Goal: Task Accomplishment & Management: Manage account settings

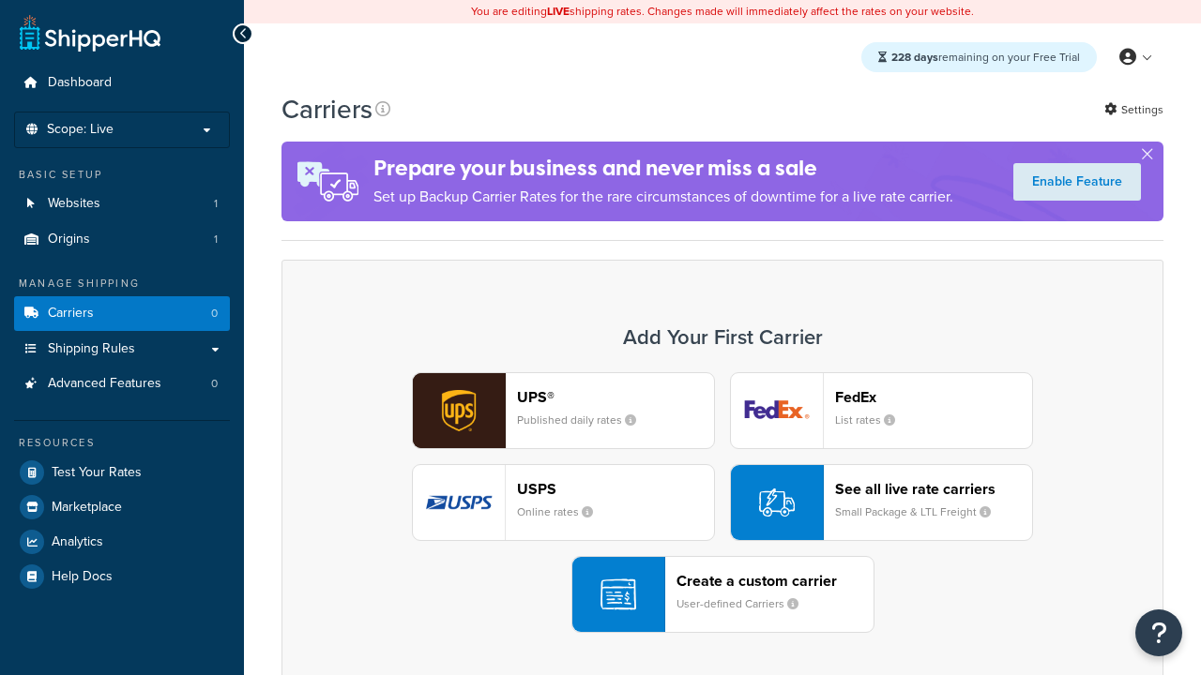
click at [722, 503] on div "UPS® Published daily rates FedEx List rates USPS Online rates See all live rate…" at bounding box center [722, 502] width 842 height 261
click at [933, 397] on header "FedEx" at bounding box center [933, 397] width 197 height 18
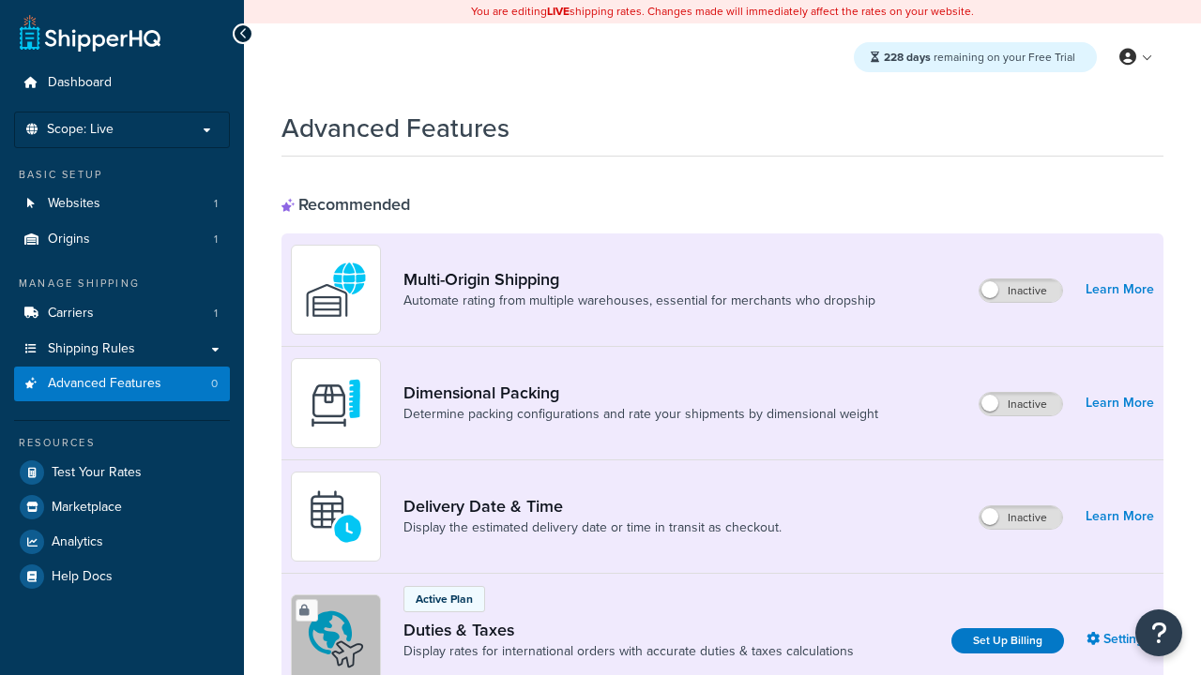
scroll to position [281, 0]
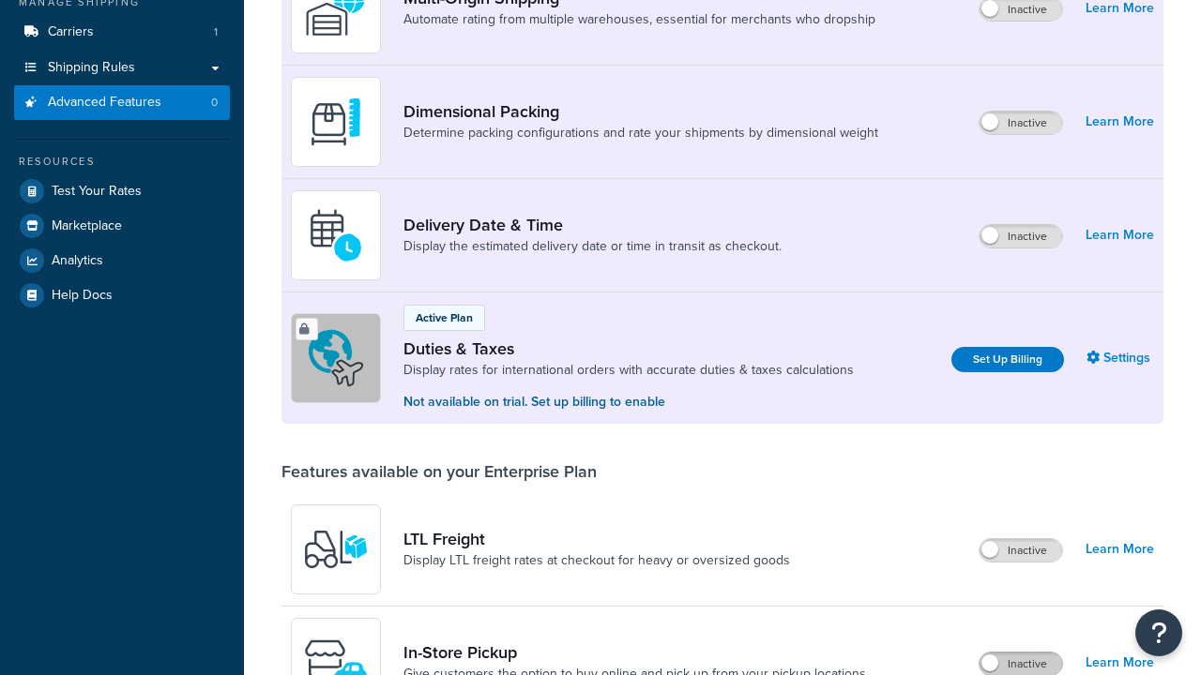
click at [1021, 653] on label "Inactive" at bounding box center [1020, 664] width 83 height 23
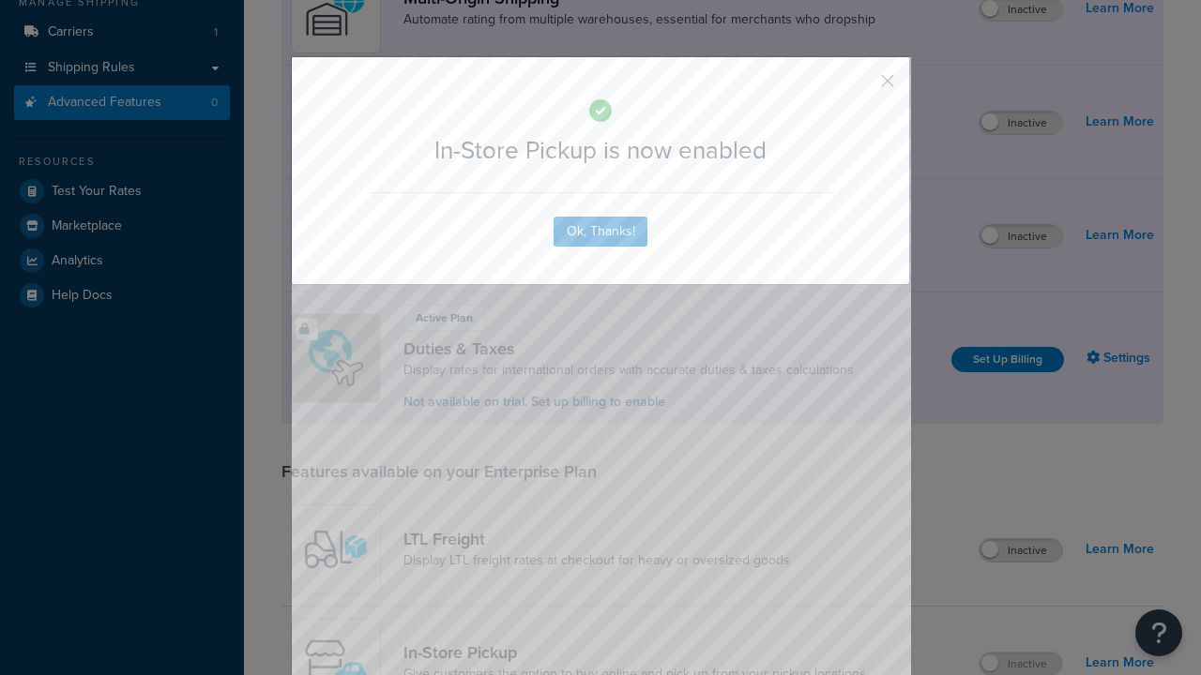
scroll to position [0, 0]
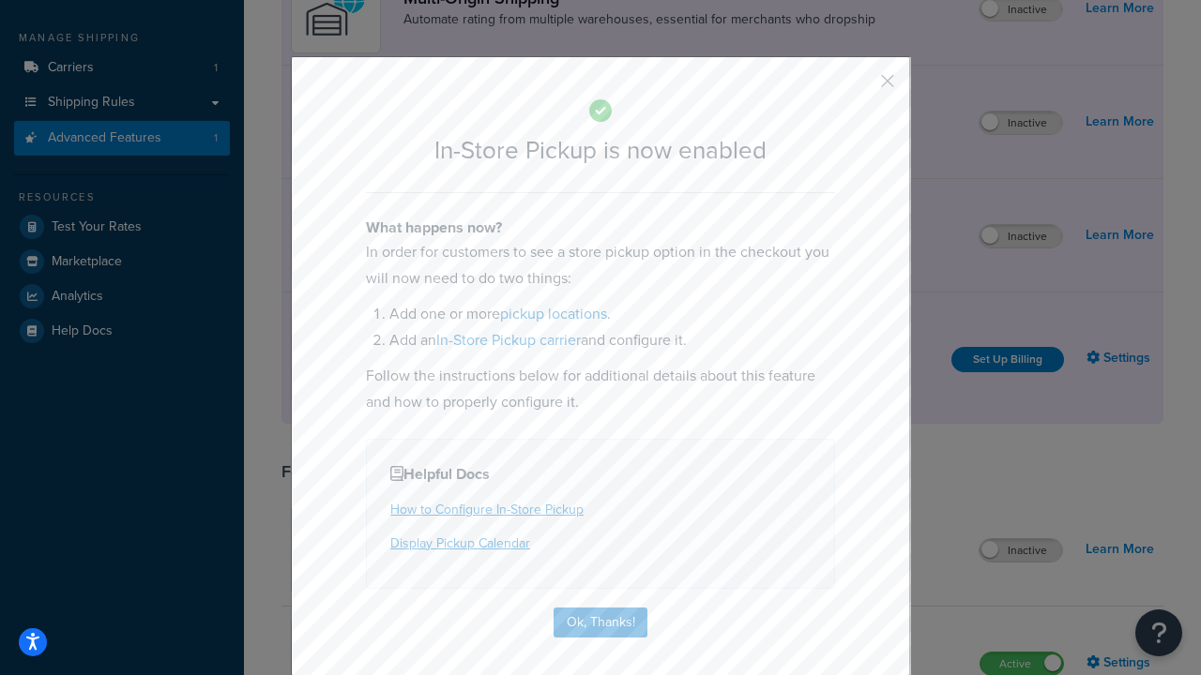
click at [859, 87] on button "button" at bounding box center [859, 87] width 5 height 5
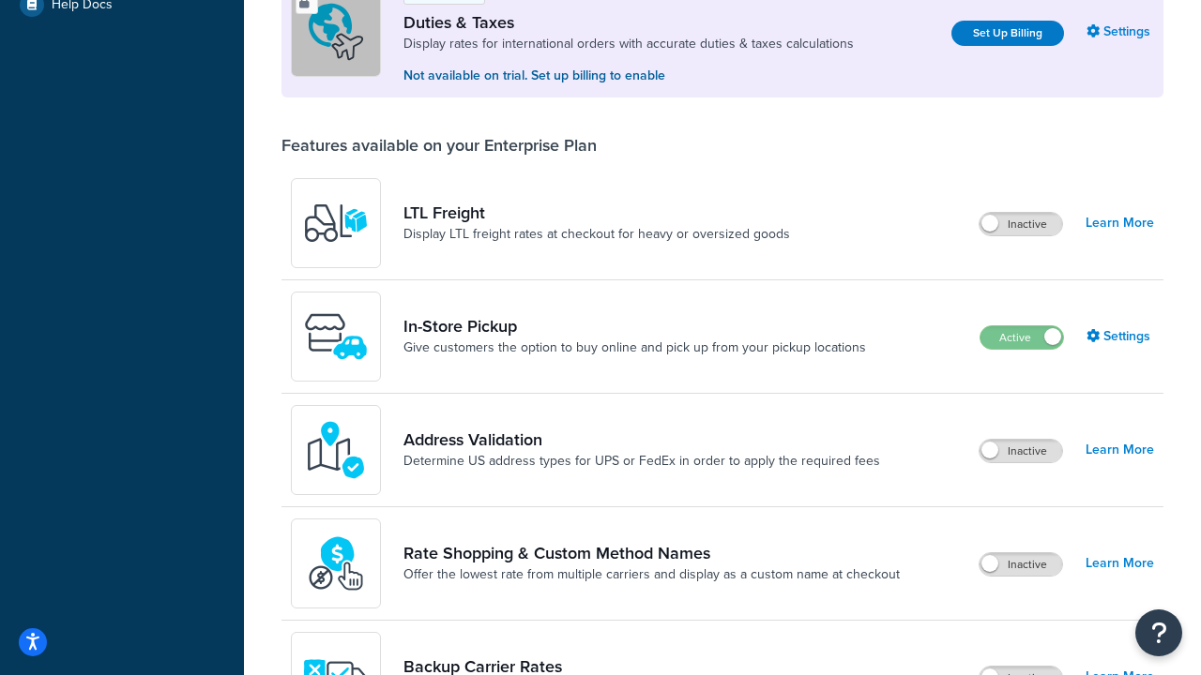
scroll to position [572, 0]
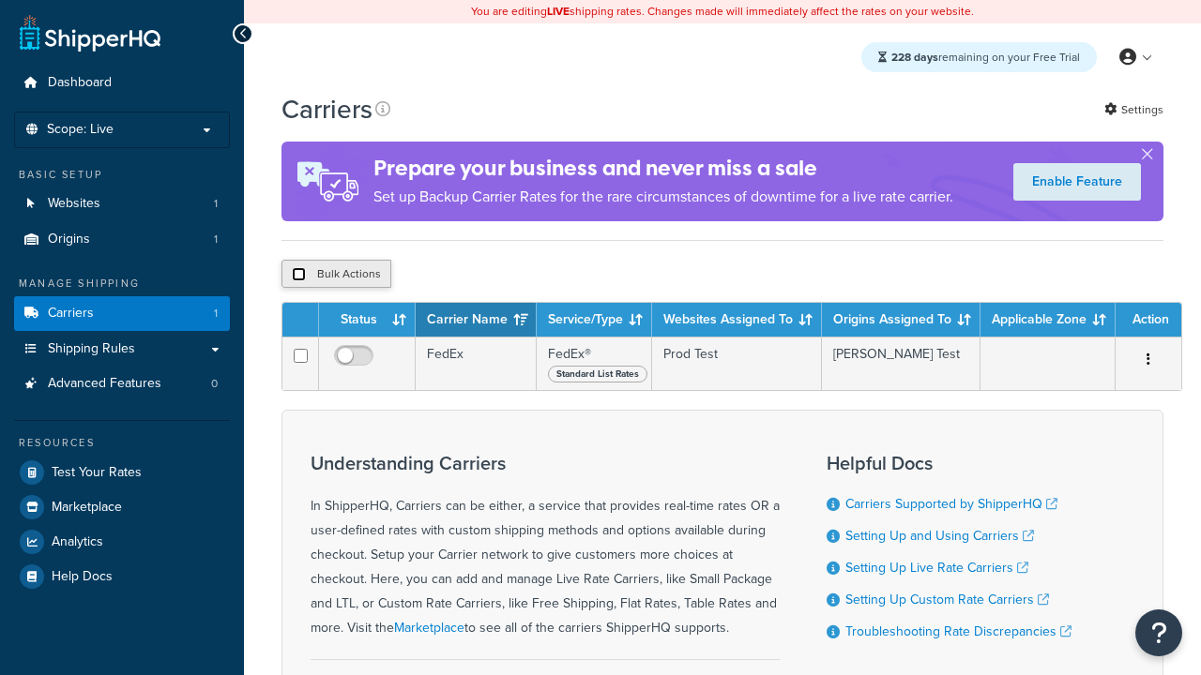
click at [298, 277] on input "checkbox" at bounding box center [299, 274] width 14 height 14
checkbox input "true"
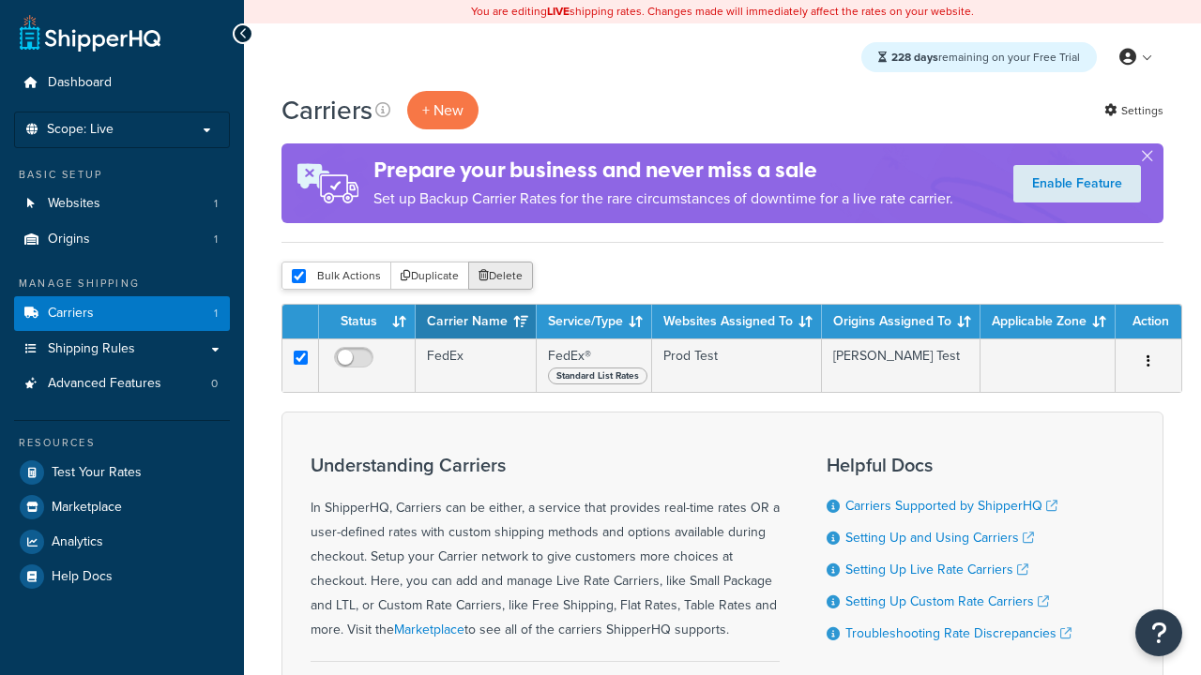
click at [505, 277] on button "Delete" at bounding box center [500, 276] width 65 height 28
